Goal: Task Accomplishment & Management: Manage account settings

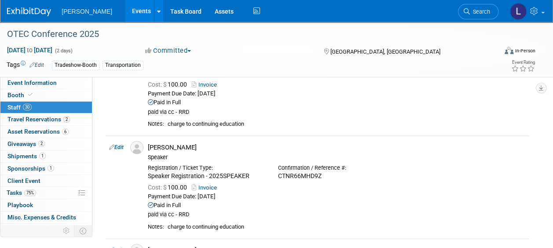
scroll to position [2404, 0]
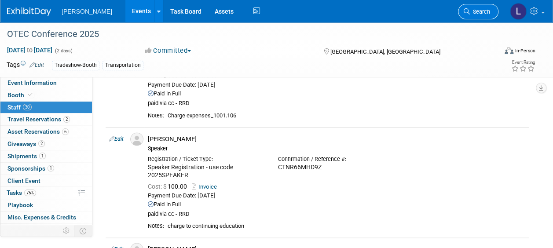
click at [483, 14] on span "Search" at bounding box center [480, 11] width 20 height 7
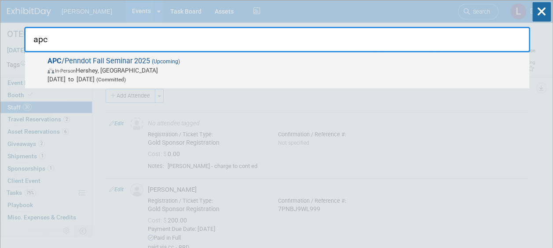
type input "apc"
click at [308, 69] on span "In-Person [GEOGRAPHIC_DATA], [GEOGRAPHIC_DATA]" at bounding box center [285, 70] width 477 height 9
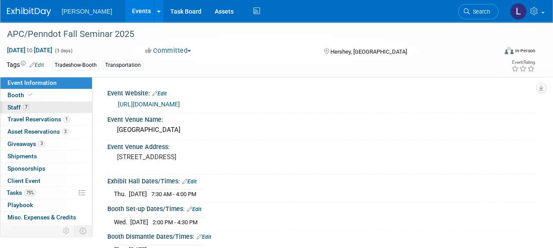
click at [28, 106] on span "7" at bounding box center [26, 107] width 7 height 7
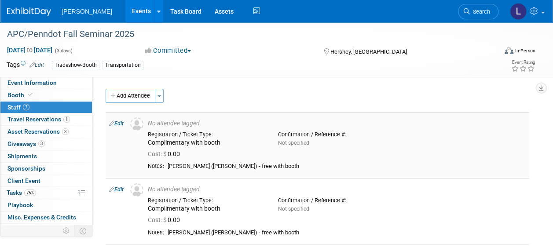
click at [120, 120] on link "Edit" at bounding box center [116, 123] width 15 height 6
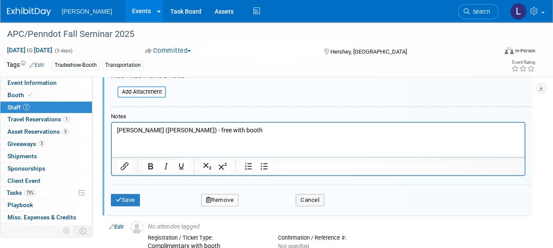
scroll to position [220, 0]
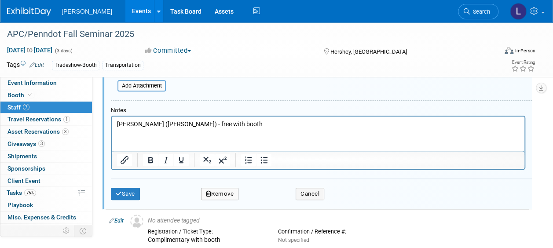
click at [257, 129] on html "Nick Brien (Dawood) - free with booth" at bounding box center [318, 123] width 412 height 12
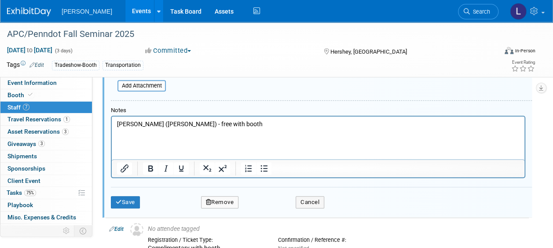
paste body "Rich Text Area. Press ALT-0 for help."
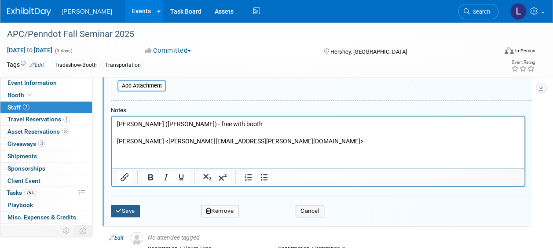
drag, startPoint x: 125, startPoint y: 208, endPoint x: 138, endPoint y: 207, distance: 13.3
click at [129, 208] on button "Save" at bounding box center [125, 211] width 29 height 12
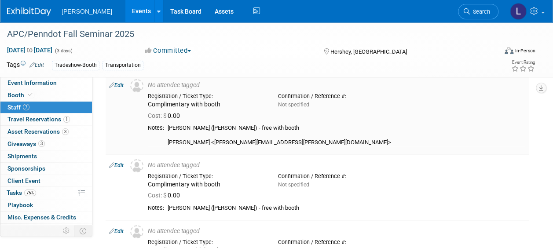
scroll to position [88, 0]
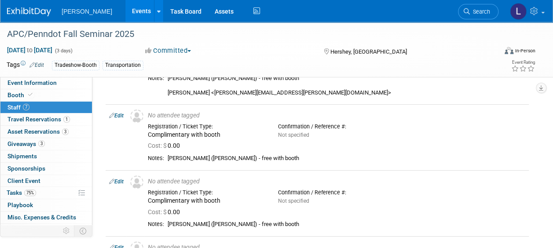
click at [120, 115] on link "Edit" at bounding box center [116, 116] width 15 height 6
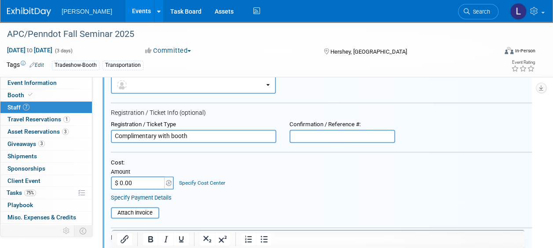
scroll to position [223, 0]
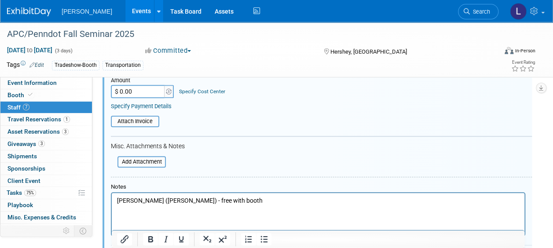
click at [259, 205] on html "Chad Decker (Dawood) - free with booth" at bounding box center [318, 199] width 412 height 12
paste body "Rich Text Area. Press ALT-0 for help."
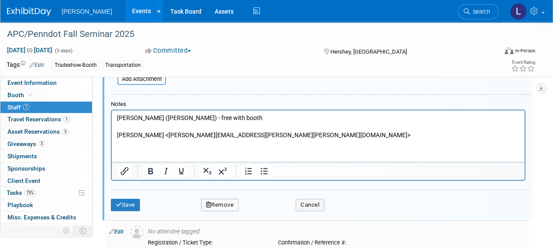
scroll to position [355, 0]
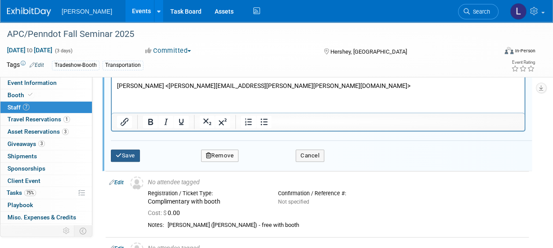
click at [126, 150] on button "Save" at bounding box center [125, 156] width 29 height 12
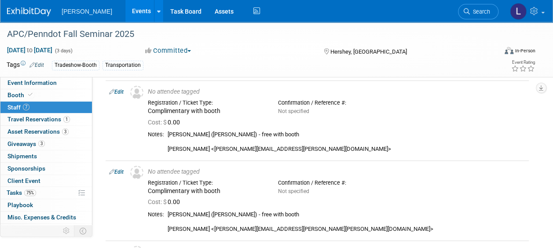
scroll to position [0, 0]
